Goal: Navigation & Orientation: Go to known website

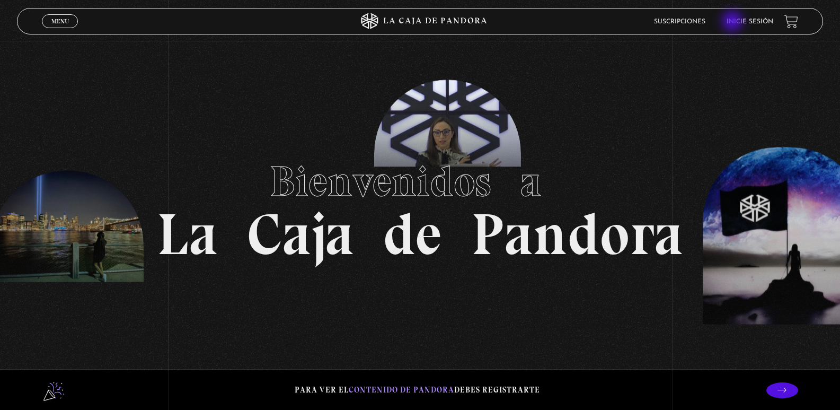
click at [745, 17] on li "Inicie sesión" at bounding box center [750, 21] width 47 height 16
click at [740, 16] on li "Inicie sesión" at bounding box center [750, 21] width 47 height 16
click at [750, 16] on li "Inicie sesión" at bounding box center [750, 21] width 47 height 16
click at [747, 20] on link "Inicie sesión" at bounding box center [750, 22] width 47 height 6
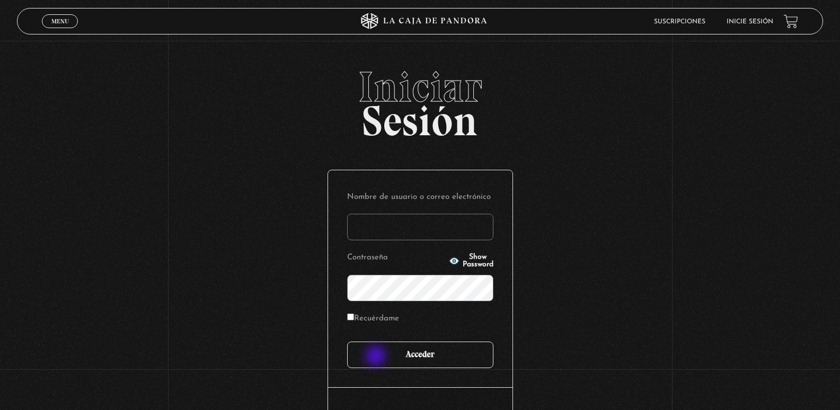
type input "elenamenjivar89@gmail.com"
click at [377, 357] on input "Acceder" at bounding box center [420, 354] width 146 height 26
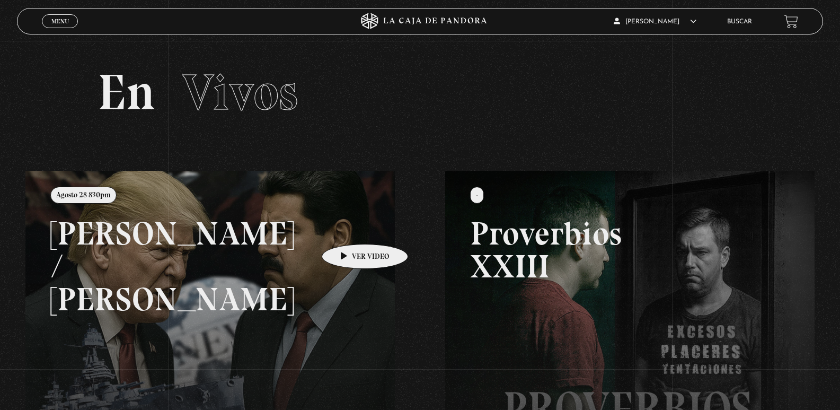
click at [348, 228] on link at bounding box center [445, 376] width 840 height 410
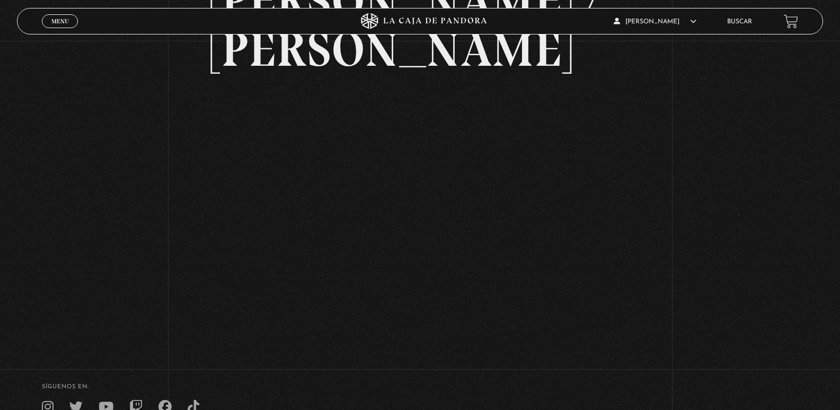
scroll to position [74, 0]
